Goal: Information Seeking & Learning: Learn about a topic

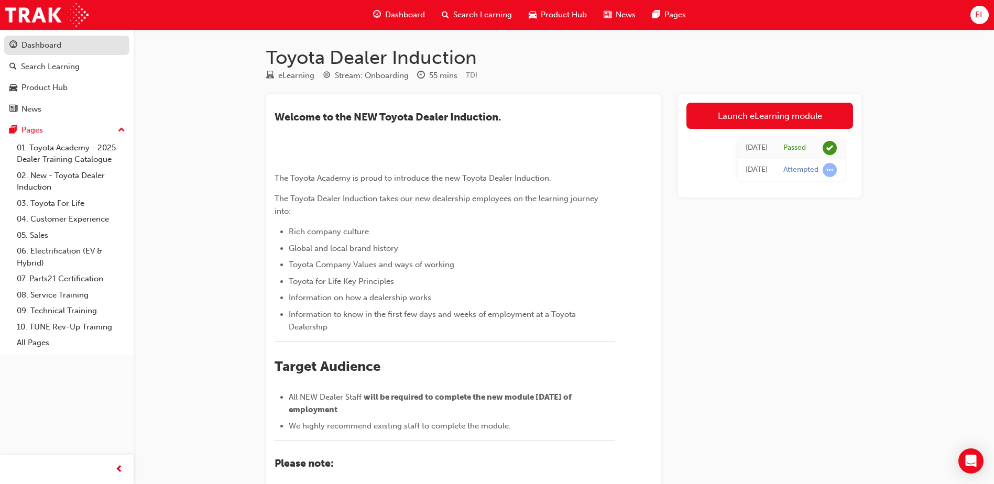
click at [62, 38] on link "Dashboard" at bounding box center [66, 45] width 125 height 19
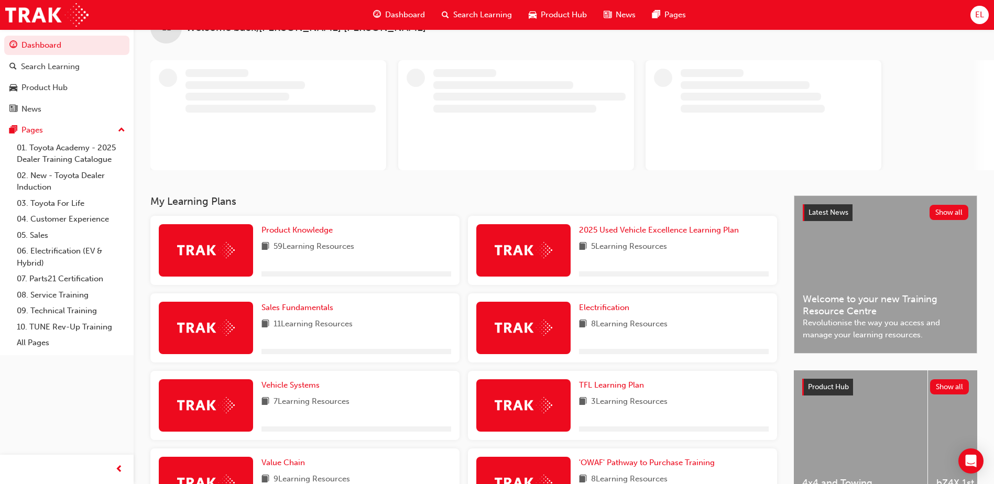
scroll to position [52, 0]
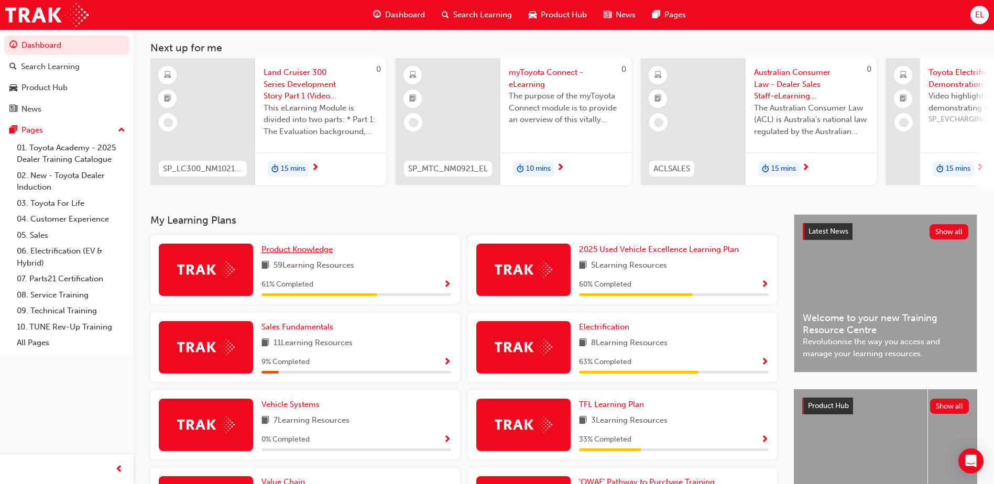
click at [295, 248] on link "Product Knowledge" at bounding box center [298, 250] width 75 height 12
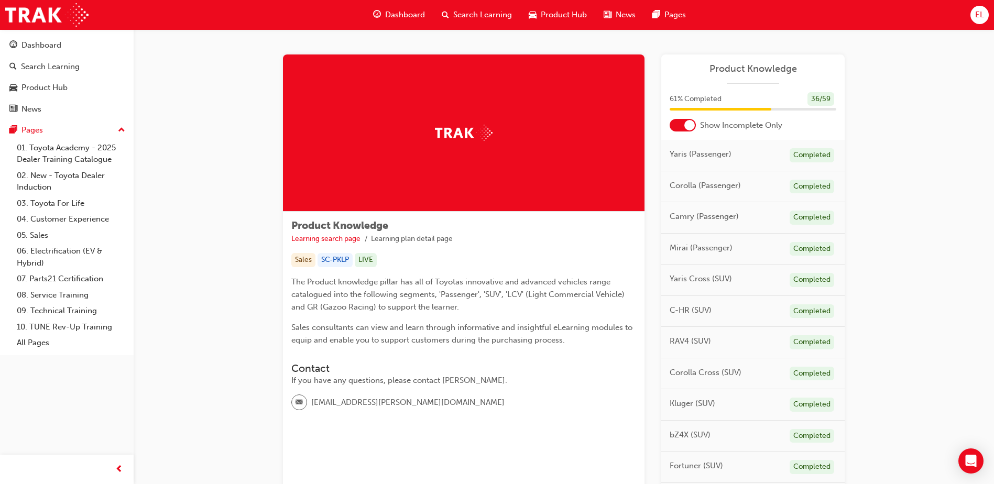
click at [682, 122] on div at bounding box center [683, 125] width 26 height 13
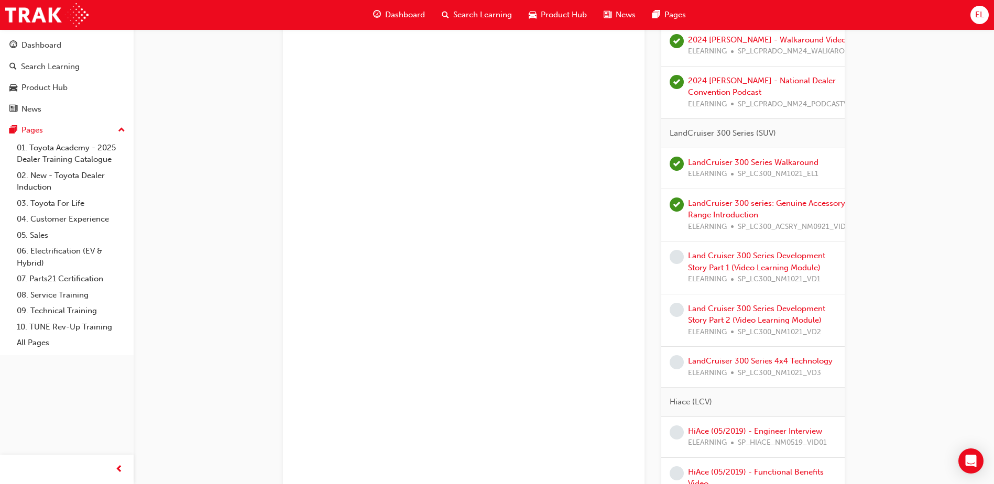
scroll to position [1886, 0]
click at [721, 261] on div "Land Cruiser 300 Series Development Story Part 1 (Video Learning Module) ELEARN…" at bounding box center [762, 267] width 148 height 36
drag, startPoint x: 721, startPoint y: 261, endPoint x: 708, endPoint y: 251, distance: 16.8
click at [708, 251] on link "Land Cruiser 300 Series Development Story Part 1 (Video Learning Module)" at bounding box center [756, 260] width 137 height 21
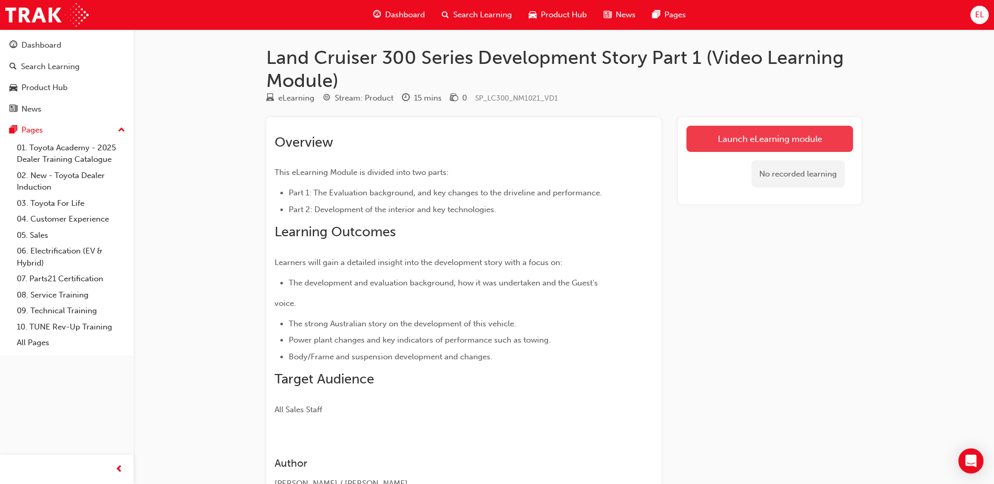
click at [817, 142] on link "Launch eLearning module" at bounding box center [769, 139] width 167 height 26
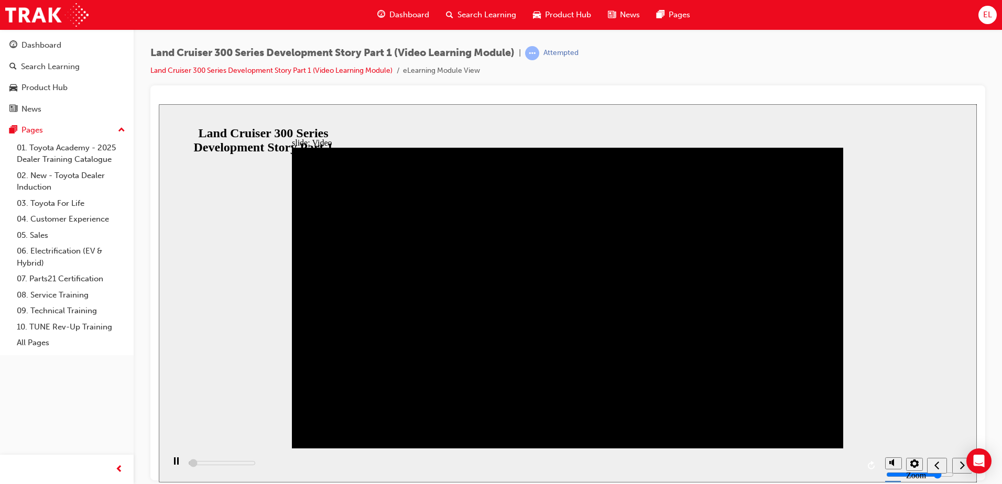
drag, startPoint x: 605, startPoint y: 200, endPoint x: 589, endPoint y: 221, distance: 25.8
click at [190, 466] on div "playback controls" at bounding box center [522, 465] width 716 height 34
click at [191, 463] on div "playback controls" at bounding box center [522, 465] width 716 height 34
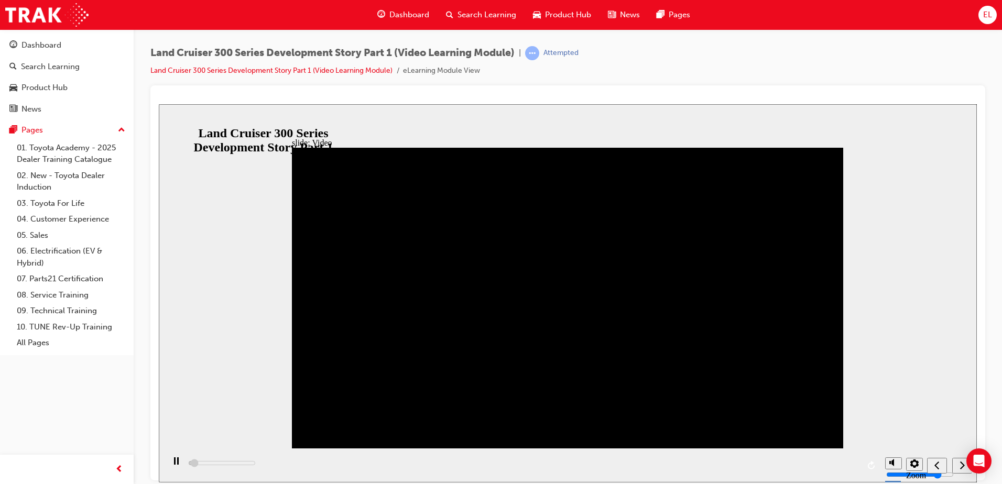
click at [190, 467] on div "playback controls" at bounding box center [522, 465] width 716 height 34
drag, startPoint x: 31, startPoint y: 363, endPoint x: 157, endPoint y: 385, distance: 127.6
click at [150, 386] on div at bounding box center [567, 282] width 835 height 395
click at [192, 461] on div "playback controls" at bounding box center [522, 465] width 716 height 34
click at [192, 466] on div "playback controls" at bounding box center [522, 465] width 716 height 34
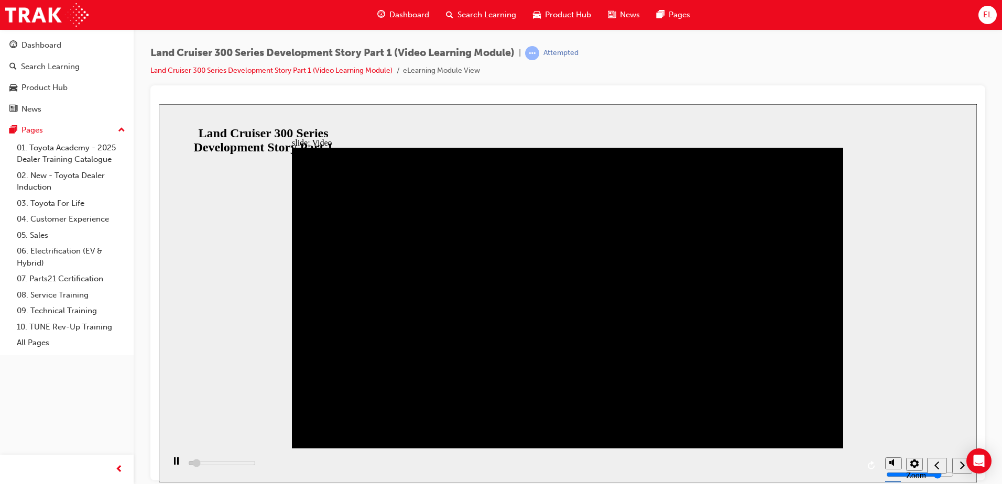
drag, startPoint x: 234, startPoint y: 467, endPoint x: 222, endPoint y: 461, distance: 14.3
click at [221, 461] on div "playback controls" at bounding box center [522, 465] width 716 height 34
drag, startPoint x: 230, startPoint y: 467, endPoint x: 202, endPoint y: 465, distance: 27.8
click at [202, 465] on div "playback controls" at bounding box center [522, 465] width 716 height 34
click at [871, 463] on icon "replay" at bounding box center [871, 465] width 7 height 8
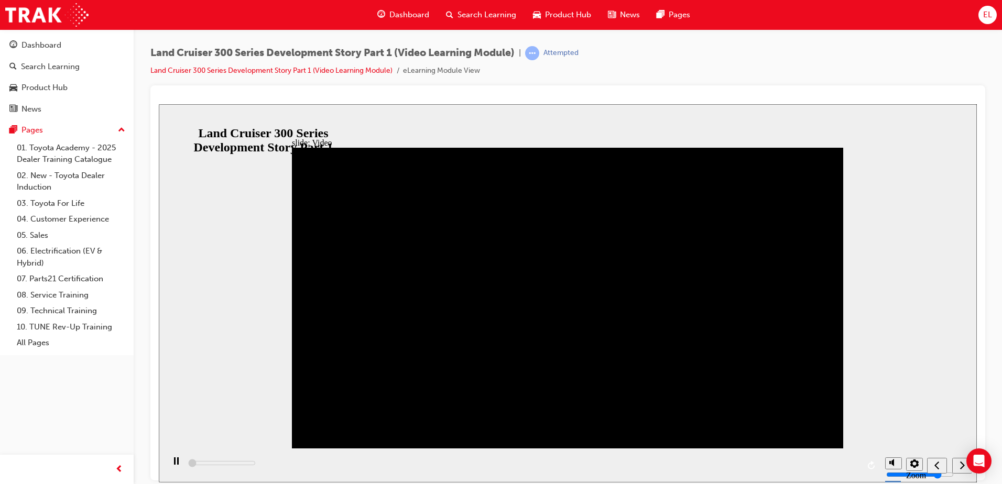
drag, startPoint x: 127, startPoint y: 371, endPoint x: -310, endPoint y: 362, distance: 437.1
click at [159, 362] on html "slide: Video Video_Icon_Digital_System_RGB_REV.png Click to play video Click to…" at bounding box center [568, 293] width 818 height 378
click at [176, 464] on div "play/pause" at bounding box center [176, 466] width 18 height 18
click at [170, 466] on div "play/pause" at bounding box center [176, 466] width 18 height 18
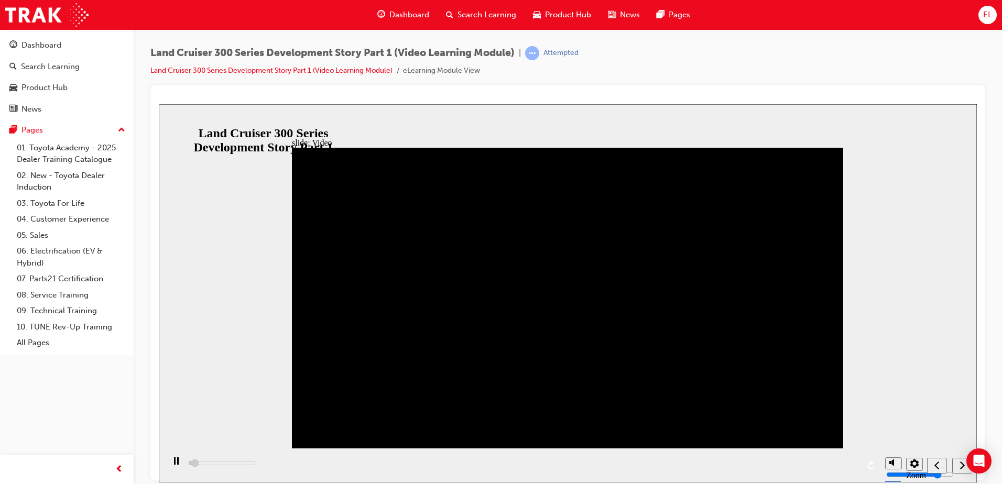
click at [208, 465] on div "playback controls" at bounding box center [522, 465] width 716 height 34
drag, startPoint x: 220, startPoint y: 465, endPoint x: 206, endPoint y: 461, distance: 14.3
click at [202, 466] on div "playback controls" at bounding box center [522, 465] width 716 height 34
click at [174, 461] on icon "play/pause" at bounding box center [176, 460] width 5 height 7
click at [173, 461] on div "play/pause" at bounding box center [176, 466] width 18 height 18
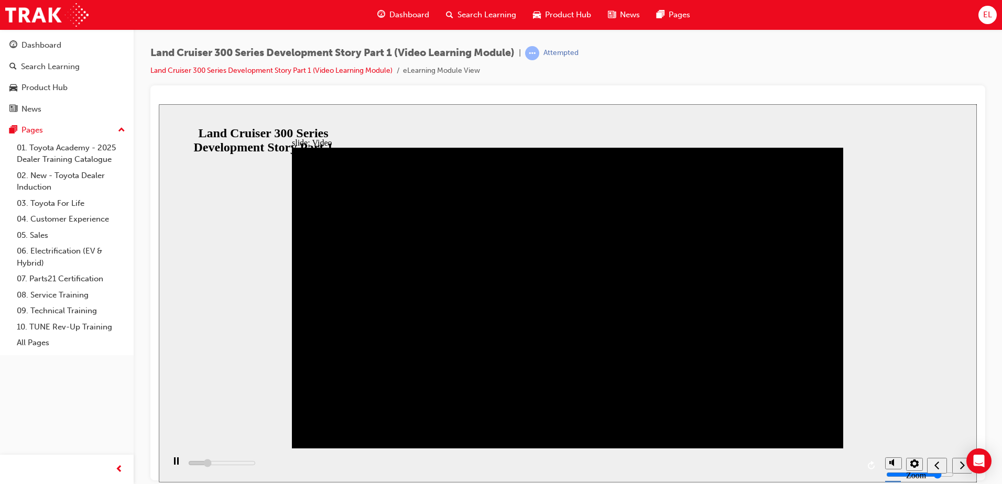
drag, startPoint x: 362, startPoint y: 466, endPoint x: 383, endPoint y: 464, distance: 21.1
click at [382, 464] on div "playback controls" at bounding box center [522, 465] width 716 height 34
click at [841, 463] on div "playback controls" at bounding box center [522, 465] width 716 height 34
drag, startPoint x: 376, startPoint y: 464, endPoint x: 640, endPoint y: 446, distance: 264.6
click at [572, 461] on div "playback controls" at bounding box center [522, 465] width 716 height 34
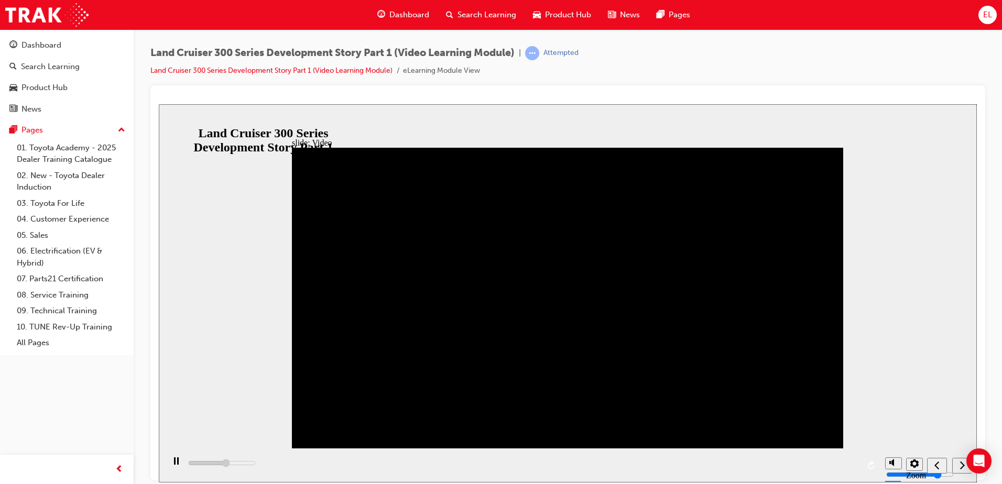
click at [169, 468] on div "play/pause" at bounding box center [176, 466] width 18 height 18
click at [168, 467] on div "play/pause" at bounding box center [176, 466] width 18 height 18
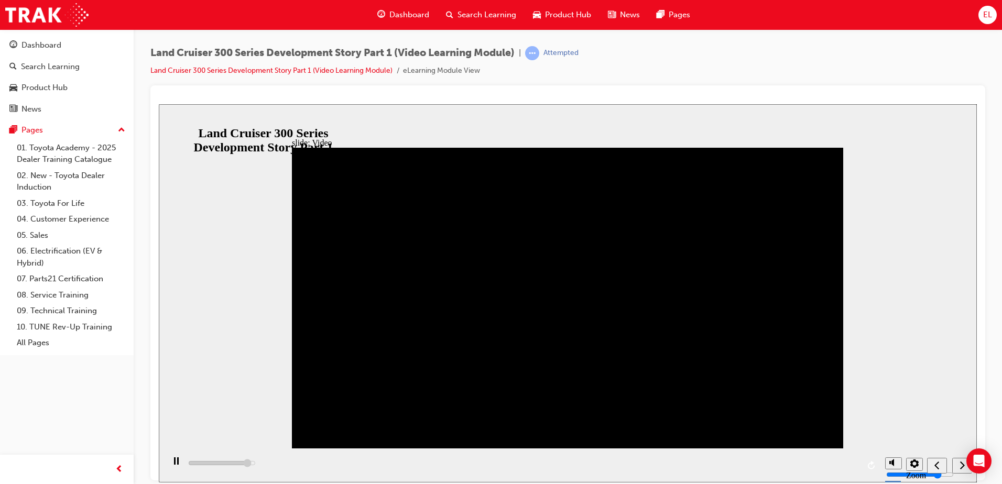
click at [871, 465] on icon "replay" at bounding box center [871, 465] width 7 height 8
click at [169, 465] on div "play/pause" at bounding box center [176, 466] width 18 height 18
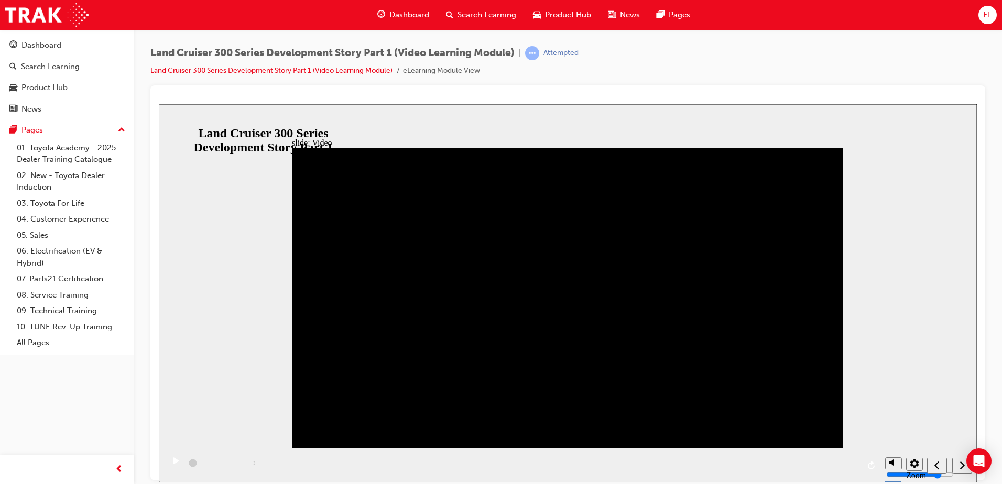
click at [169, 465] on div "play/pause" at bounding box center [176, 466] width 18 height 18
click at [867, 464] on button "replay" at bounding box center [872, 465] width 16 height 16
click at [410, 5] on div "Dashboard" at bounding box center [403, 14] width 69 height 21
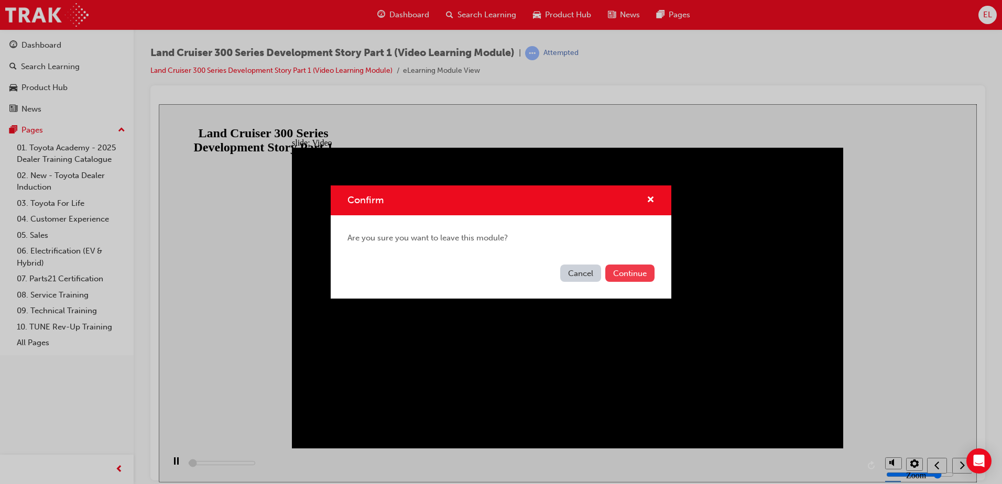
type input "5700"
click at [612, 266] on button "Continue" at bounding box center [629, 273] width 49 height 17
